Goal: Task Accomplishment & Management: Complete application form

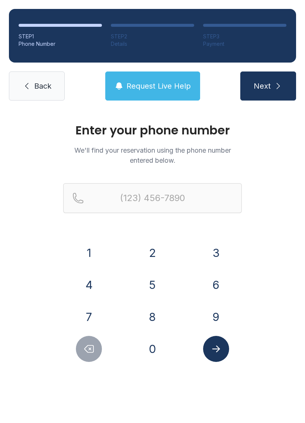
click at [91, 288] on button "4" at bounding box center [89, 285] width 26 height 26
click at [157, 346] on button "0" at bounding box center [153, 349] width 26 height 26
click at [94, 252] on button "1" at bounding box center [89, 253] width 26 height 26
click at [90, 319] on button "7" at bounding box center [89, 317] width 26 height 26
click at [101, 282] on button "4" at bounding box center [89, 285] width 26 height 26
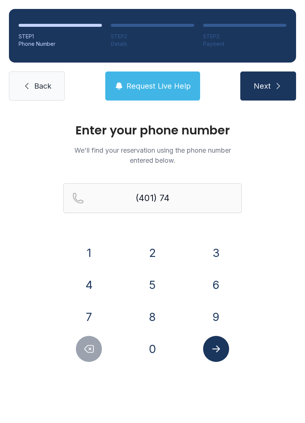
click at [87, 251] on button "1" at bounding box center [89, 253] width 26 height 26
click at [212, 285] on button "6" at bounding box center [216, 285] width 26 height 26
click at [224, 242] on button "3" at bounding box center [216, 253] width 26 height 26
click at [215, 323] on button "9" at bounding box center [216, 317] width 26 height 26
click at [149, 255] on button "2" at bounding box center [153, 253] width 26 height 26
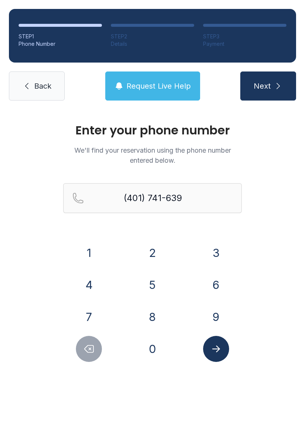
type input "[PHONE_NUMBER]"
click at [215, 356] on button "Submit lookup form" at bounding box center [216, 349] width 26 height 26
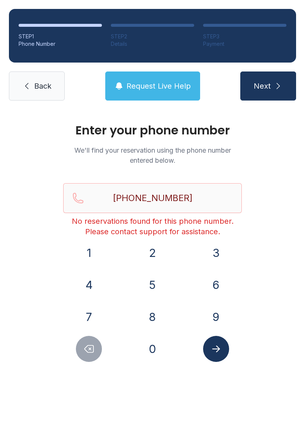
click at [36, 85] on span "Back" at bounding box center [42, 86] width 17 height 10
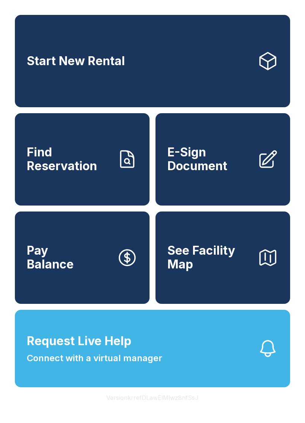
click at [209, 165] on span "E-Sign Document" at bounding box center [210, 159] width 84 height 27
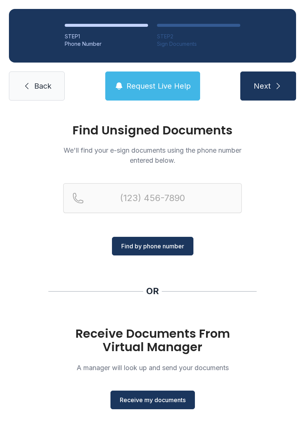
click at [169, 400] on span "Receive my documents" at bounding box center [153, 400] width 66 height 9
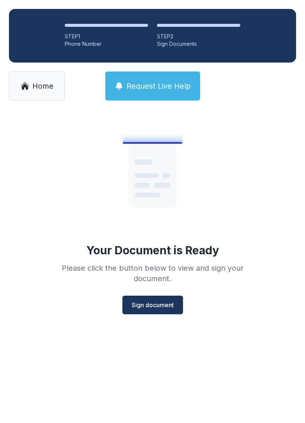
click at [161, 302] on span "Sign document" at bounding box center [153, 305] width 42 height 9
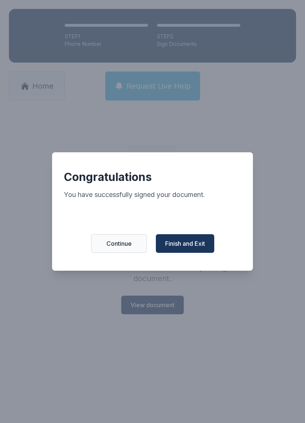
click at [187, 246] on span "Finish and Exit" at bounding box center [185, 243] width 40 height 9
